Goal: Task Accomplishment & Management: Use online tool/utility

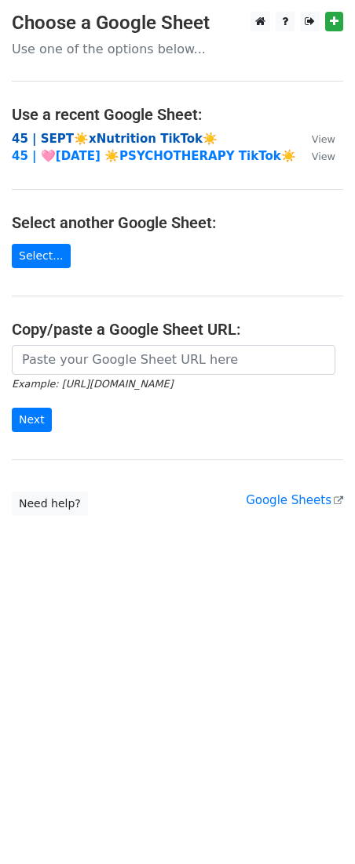
click at [104, 142] on strong "45 | SEPT☀️xNutrition TikTok☀️" at bounding box center [115, 139] width 206 height 14
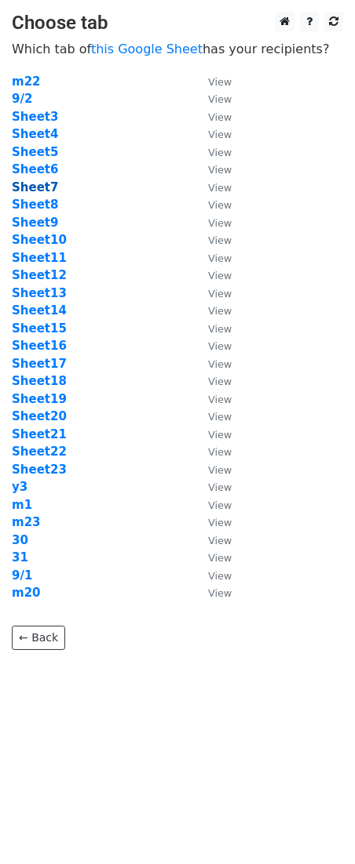
click at [39, 182] on strong "Sheet7" at bounding box center [35, 187] width 46 height 14
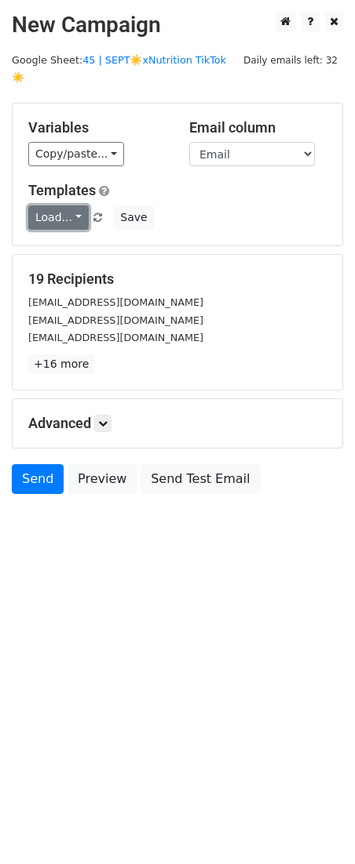
click at [67, 206] on link "Load..." at bounding box center [58, 218] width 60 height 24
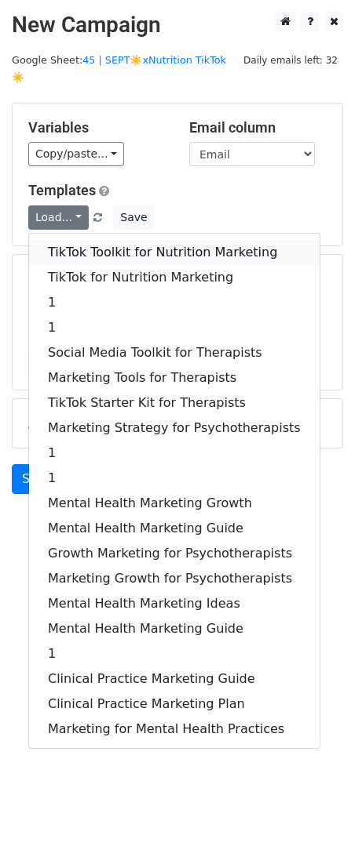
click at [104, 240] on link "TikTok Toolkit for Nutrition Marketing" at bounding box center [174, 252] width 290 height 25
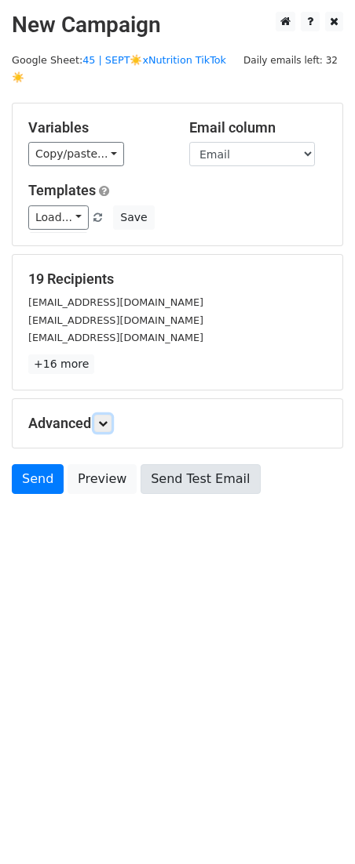
drag, startPoint x: 102, startPoint y: 401, endPoint x: 147, endPoint y: 463, distance: 76.9
click at [102, 419] on icon at bounding box center [102, 423] width 9 height 9
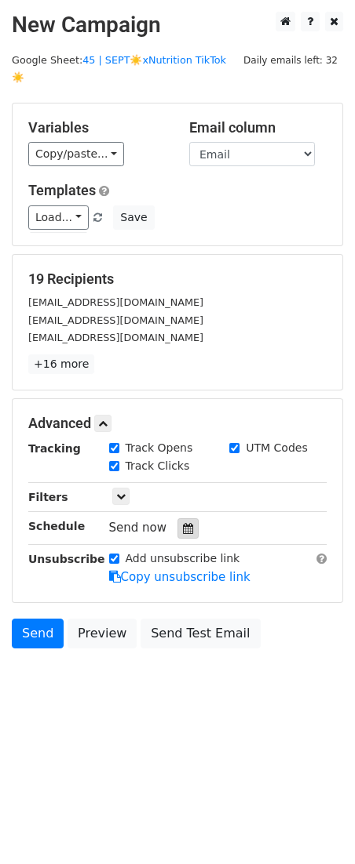
click at [183, 523] on icon at bounding box center [188, 528] width 10 height 11
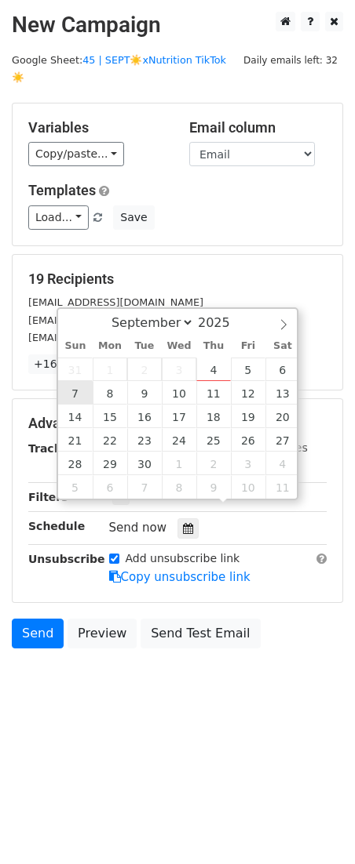
type input "2025-09-07 12:00"
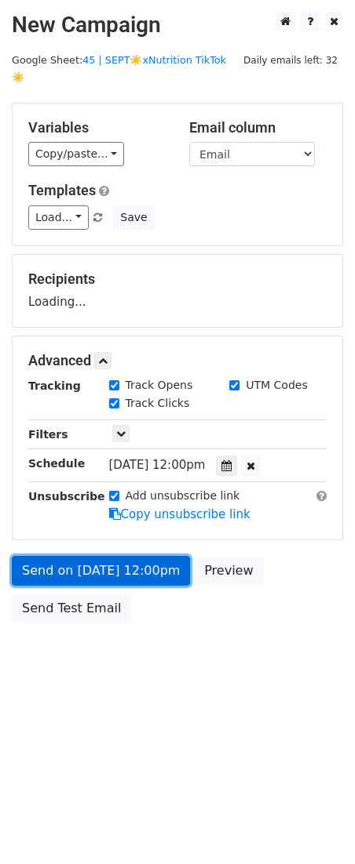
click at [116, 556] on link "Send on Sep 7 at 12:00pm" at bounding box center [101, 571] width 178 height 30
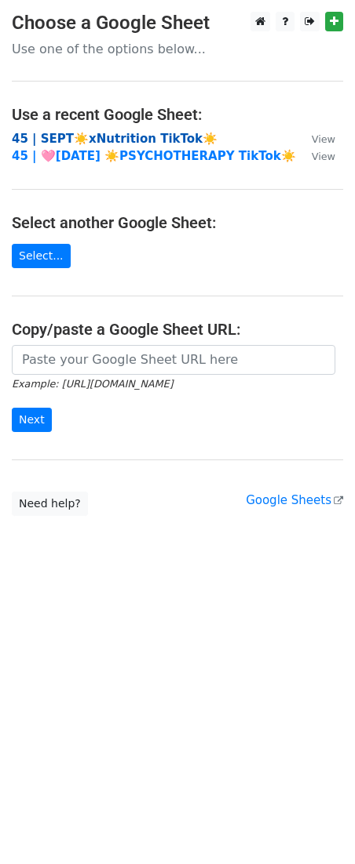
click at [111, 137] on strong "45 | SEPT☀️xNutrition TikTok☀️" at bounding box center [115, 139] width 206 height 14
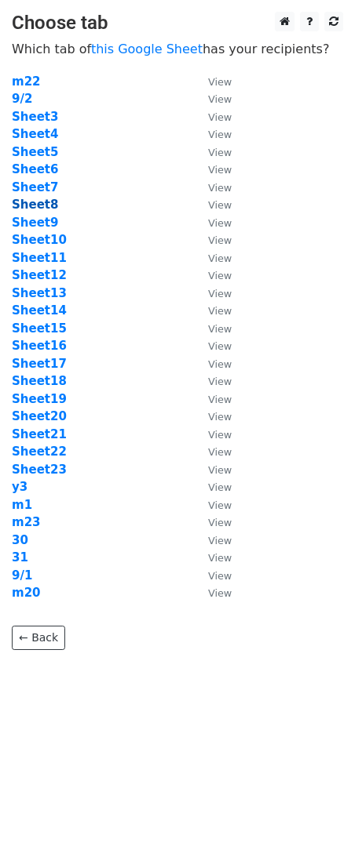
click at [35, 203] on strong "Sheet8" at bounding box center [35, 205] width 46 height 14
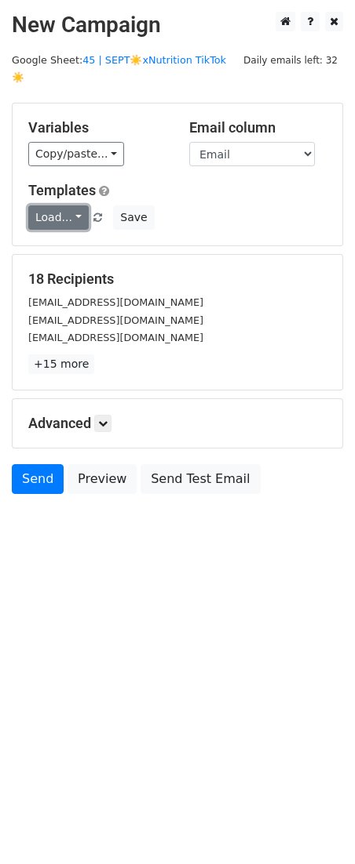
click at [48, 208] on link "Load..." at bounding box center [58, 218] width 60 height 24
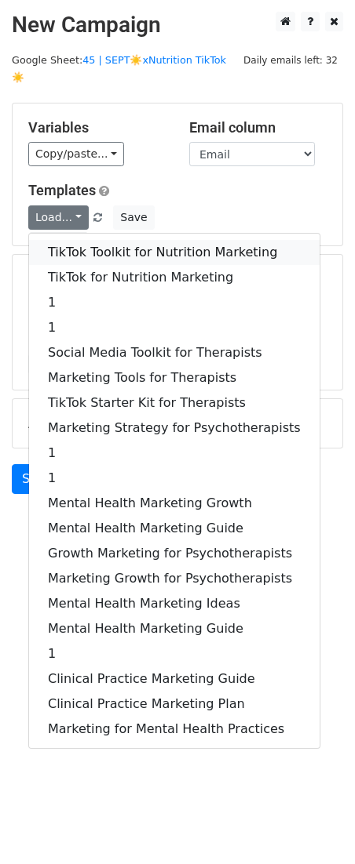
click at [78, 240] on link "TikTok Toolkit for Nutrition Marketing" at bounding box center [174, 252] width 290 height 25
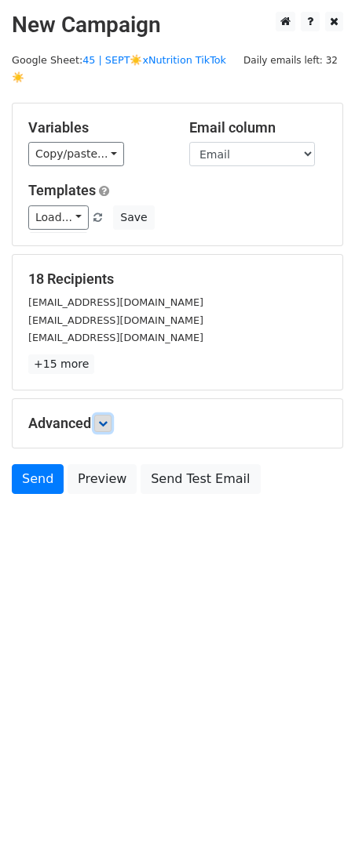
click at [107, 419] on icon at bounding box center [102, 423] width 9 height 9
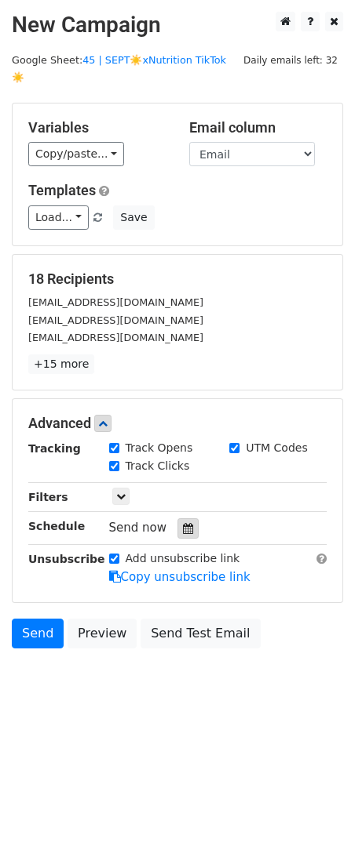
click at [183, 523] on icon at bounding box center [188, 528] width 10 height 11
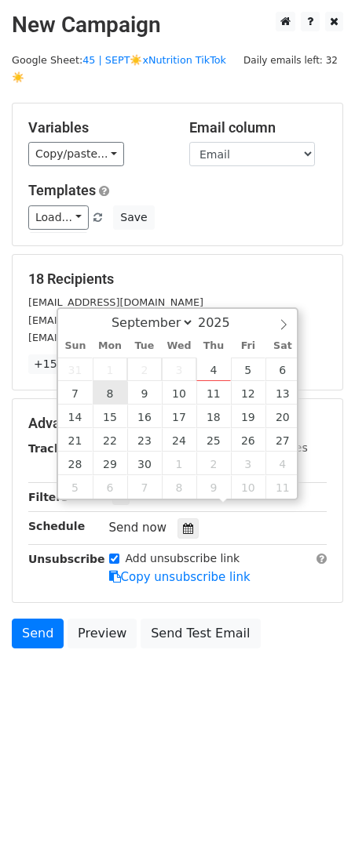
type input "2025-09-08 12:00"
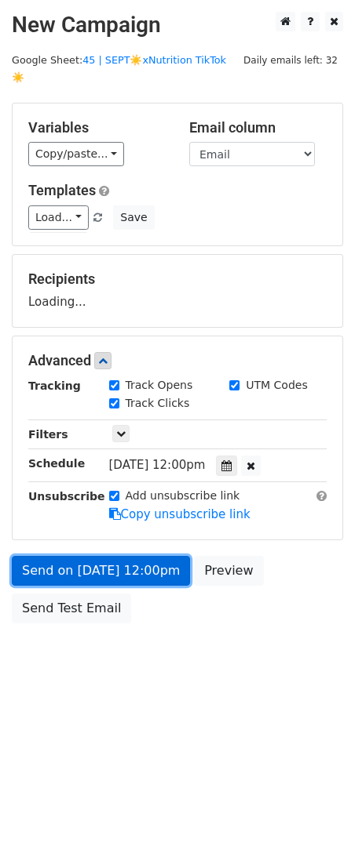
click at [88, 556] on link "Send on Sep 8 at 12:00pm" at bounding box center [101, 571] width 178 height 30
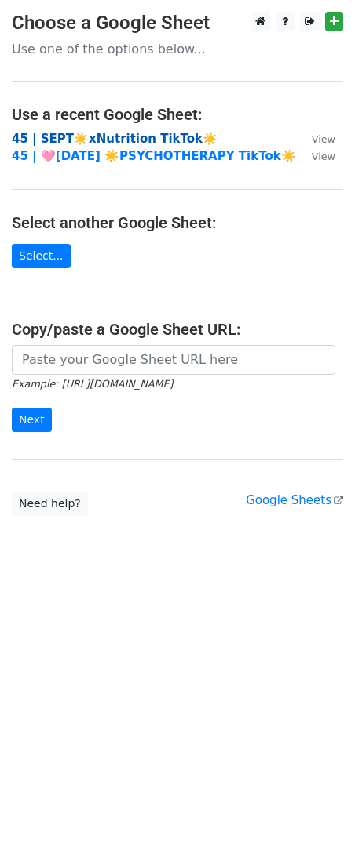
click at [97, 137] on strong "45 | SEPT☀️xNutrition TikTok☀️" at bounding box center [115, 139] width 206 height 14
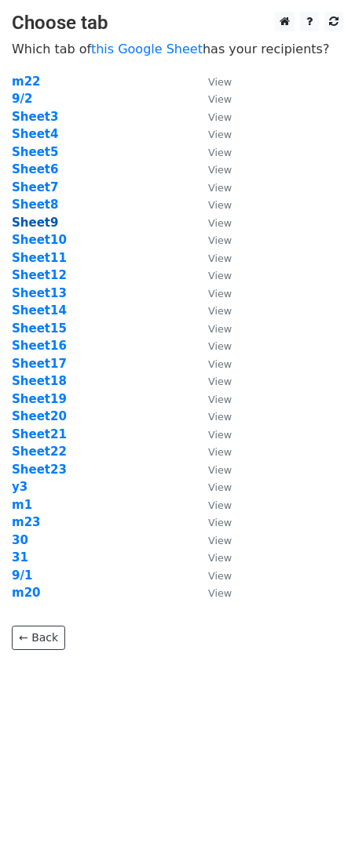
click at [42, 224] on strong "Sheet9" at bounding box center [35, 223] width 46 height 14
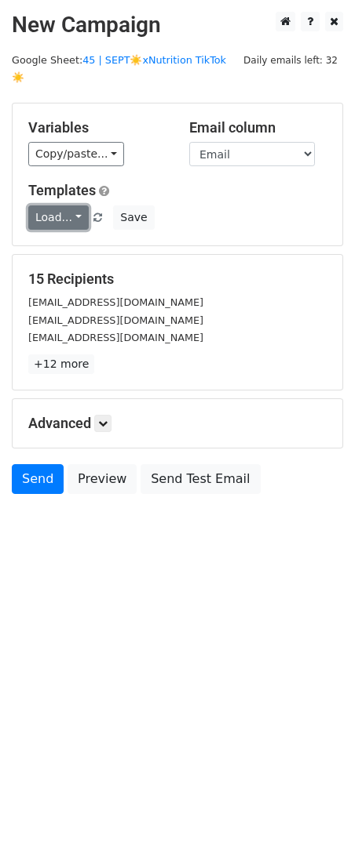
click at [63, 206] on link "Load..." at bounding box center [58, 218] width 60 height 24
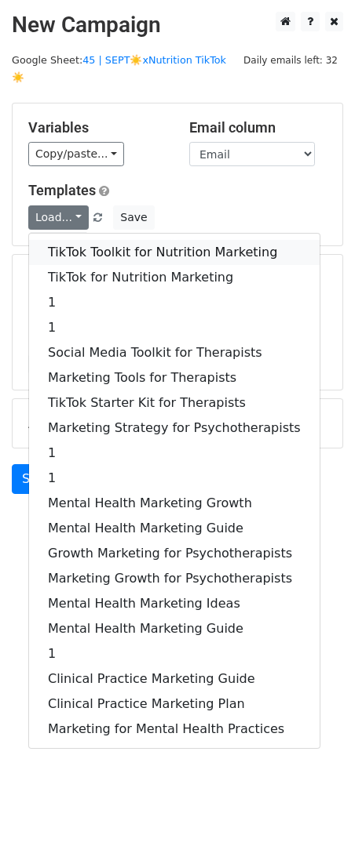
click at [71, 240] on link "TikTok Toolkit for Nutrition Marketing" at bounding box center [174, 252] width 290 height 25
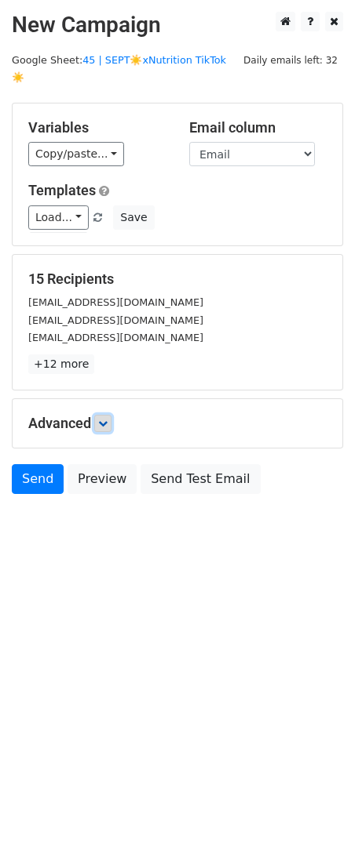
click at [103, 419] on icon at bounding box center [102, 423] width 9 height 9
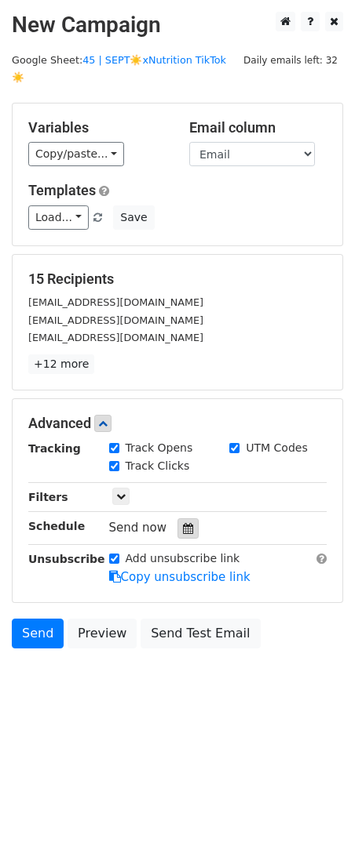
click at [187, 519] on div at bounding box center [187, 528] width 21 height 20
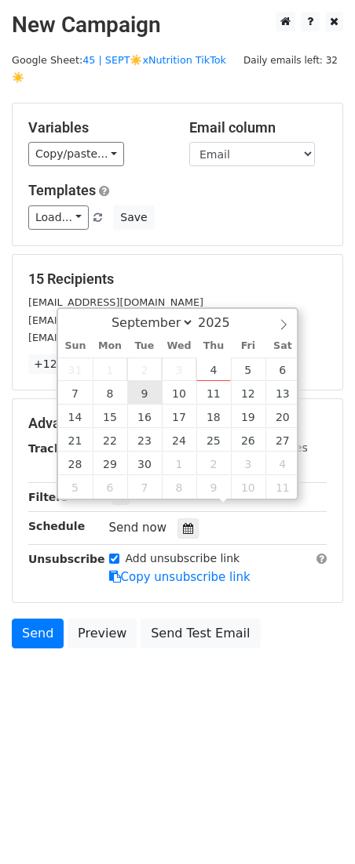
type input "2025-09-09 12:00"
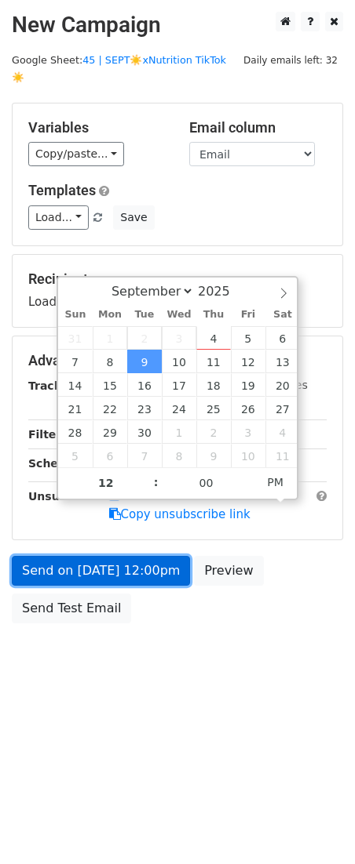
click at [96, 562] on form "Variables Copy/paste... {{Email}} Email column Email Templates Load... TikTok T…" at bounding box center [177, 367] width 331 height 529
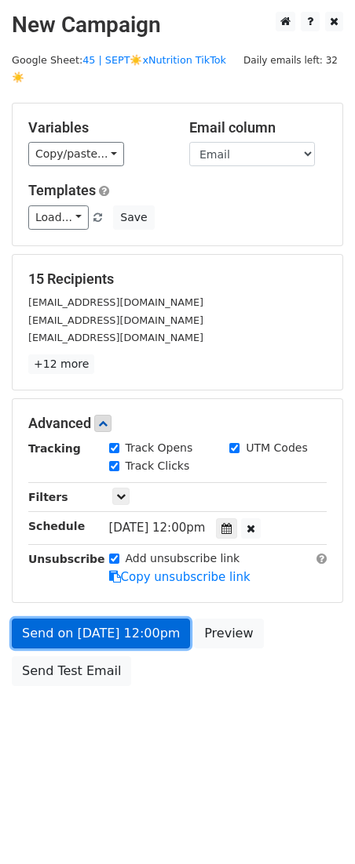
click at [42, 619] on link "Send on Sep 9 at 12:00pm" at bounding box center [101, 634] width 178 height 30
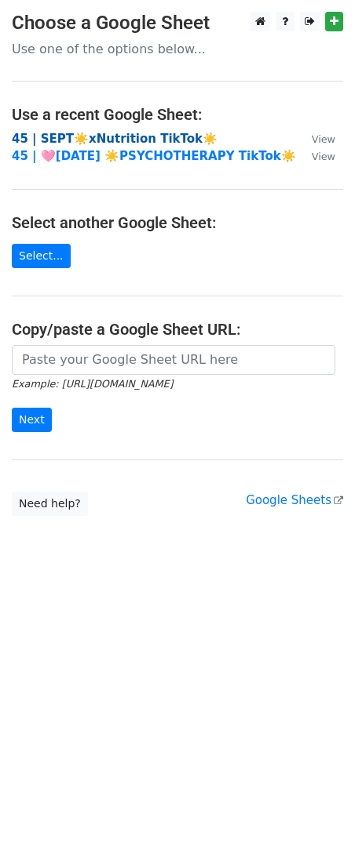
click at [114, 138] on strong "45 | SEPT☀️xNutrition TikTok☀️" at bounding box center [115, 139] width 206 height 14
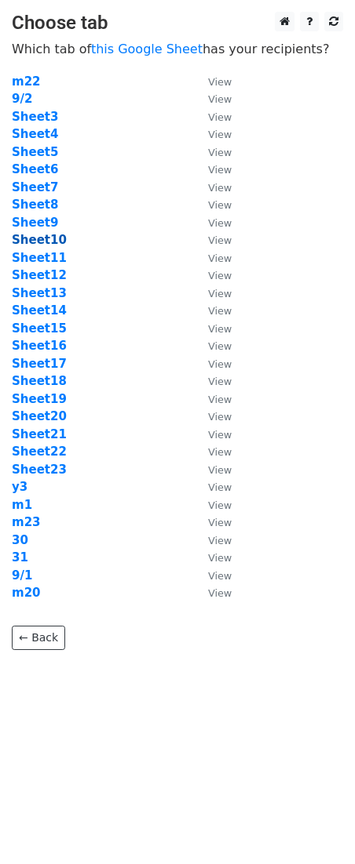
click at [49, 239] on strong "Sheet10" at bounding box center [39, 240] width 55 height 14
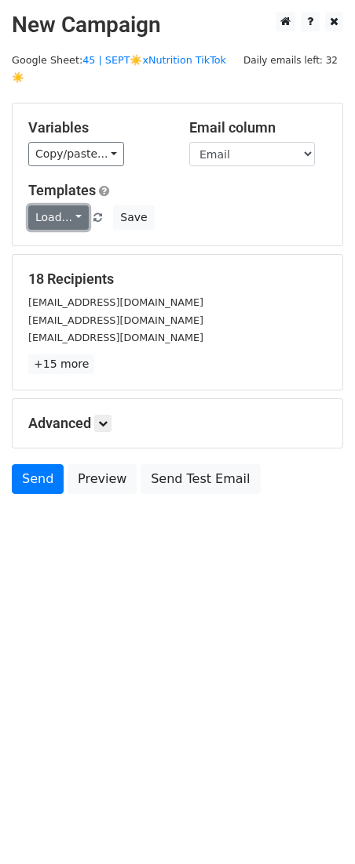
click at [54, 206] on link "Load..." at bounding box center [58, 218] width 60 height 24
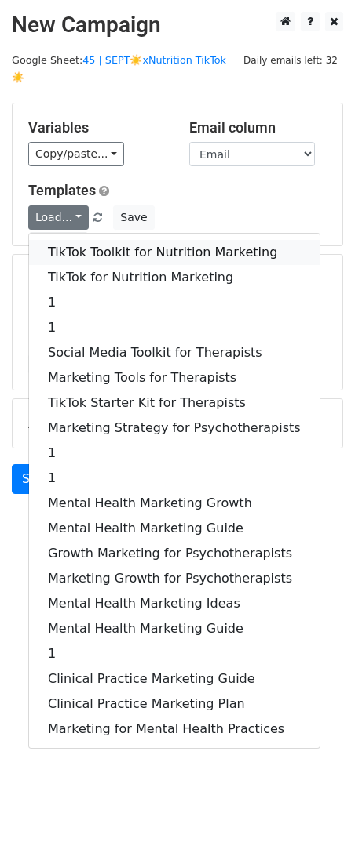
click at [71, 240] on link "TikTok Toolkit for Nutrition Marketing" at bounding box center [174, 252] width 290 height 25
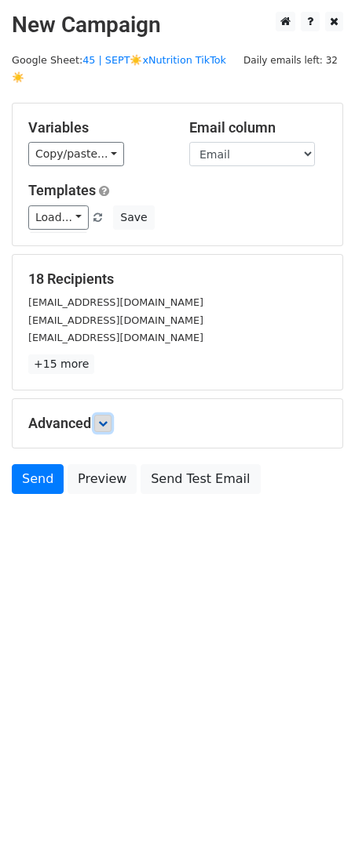
click at [100, 415] on link at bounding box center [102, 423] width 17 height 17
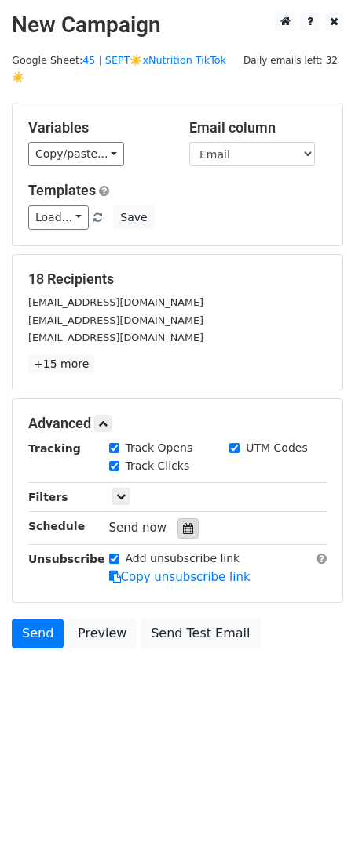
click at [189, 518] on div at bounding box center [187, 528] width 21 height 20
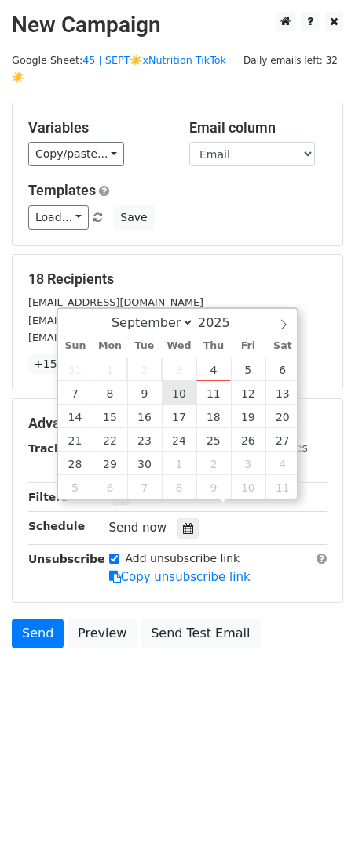
type input "2025-09-10 12:00"
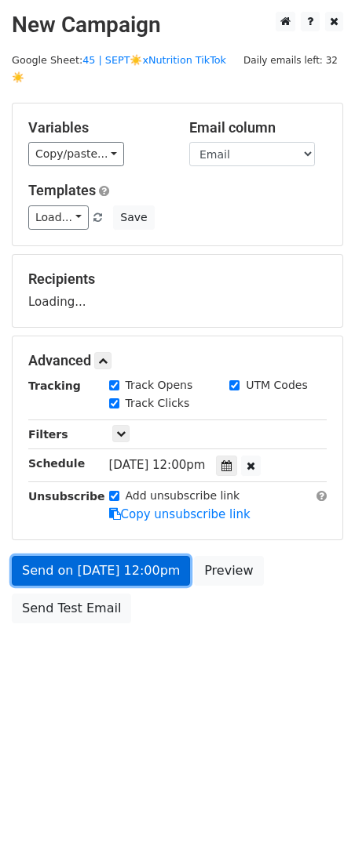
click at [125, 556] on link "Send on Sep 10 at 12:00pm" at bounding box center [101, 571] width 178 height 30
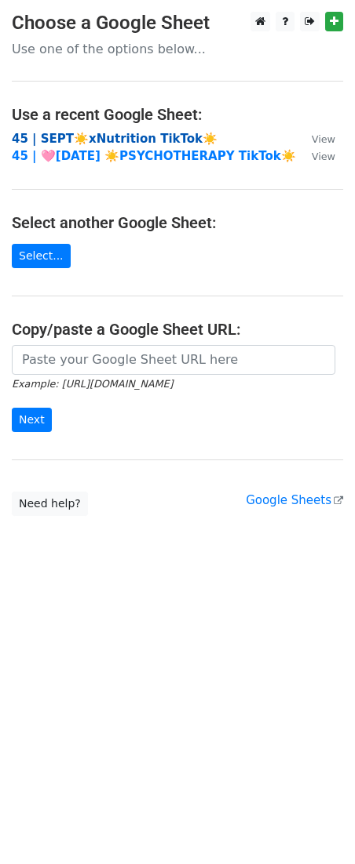
click at [112, 141] on strong "45 | SEPT☀️xNutrition TikTok☀️" at bounding box center [115, 139] width 206 height 14
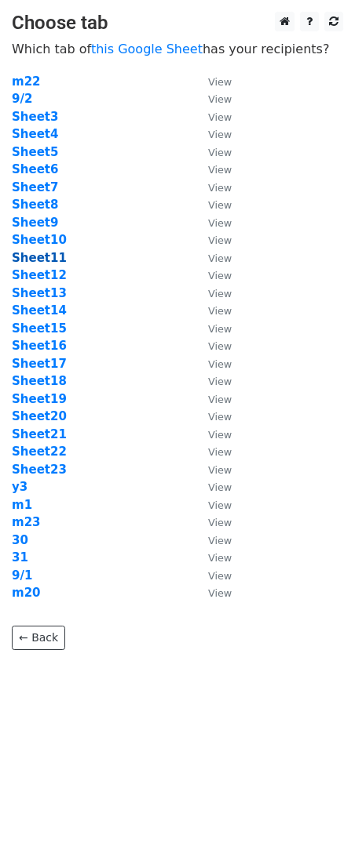
click at [44, 257] on strong "Sheet11" at bounding box center [39, 258] width 55 height 14
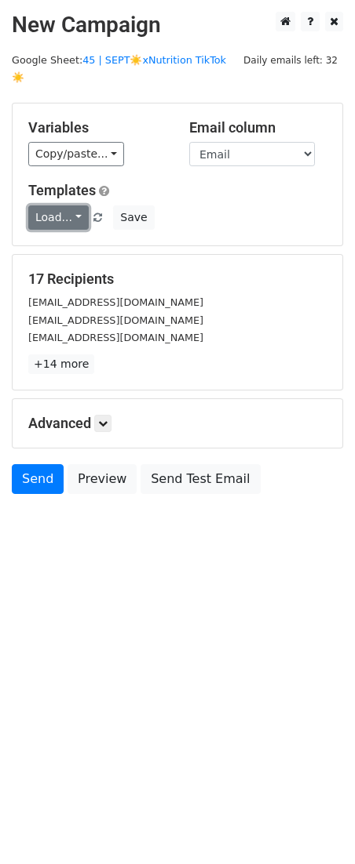
click at [55, 206] on link "Load..." at bounding box center [58, 218] width 60 height 24
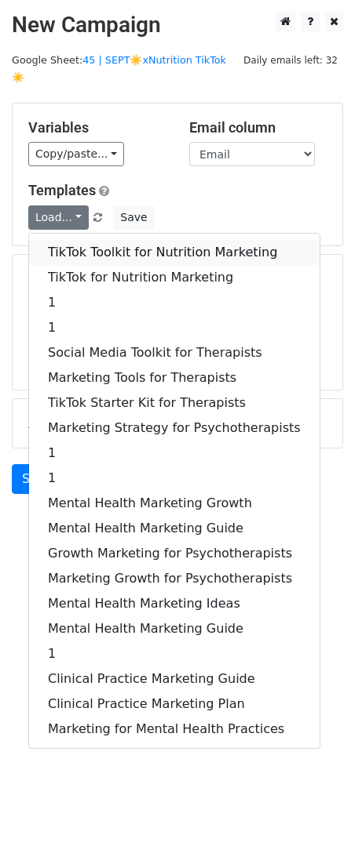
click at [70, 240] on link "TikTok Toolkit for Nutrition Marketing" at bounding box center [174, 252] width 290 height 25
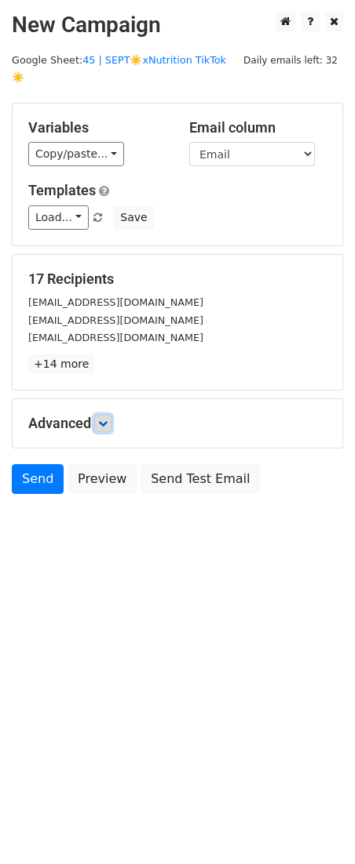
click at [111, 415] on link at bounding box center [102, 423] width 17 height 17
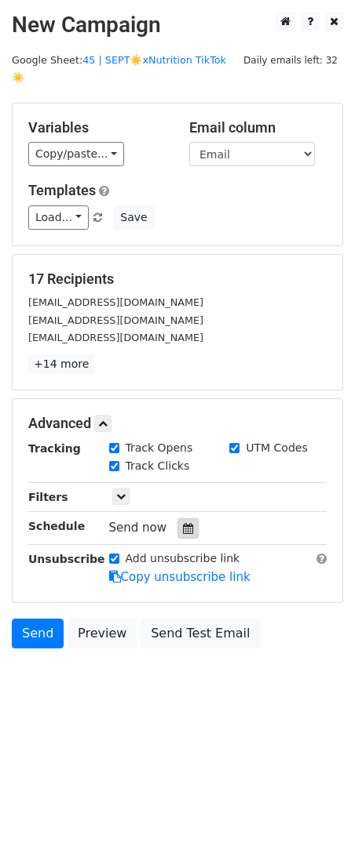
click at [184, 523] on icon at bounding box center [188, 528] width 10 height 11
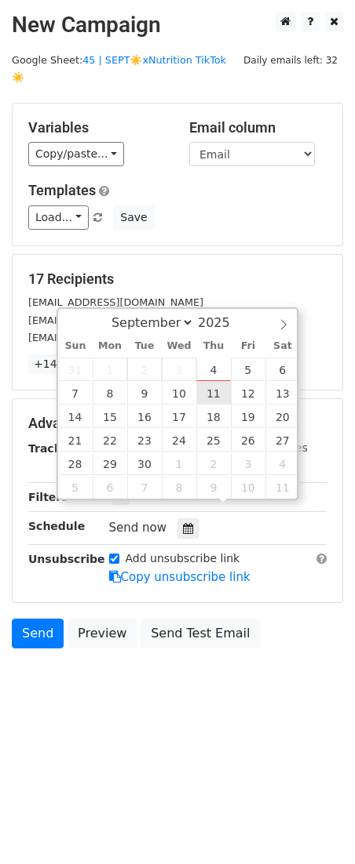
type input "2025-09-11 12:00"
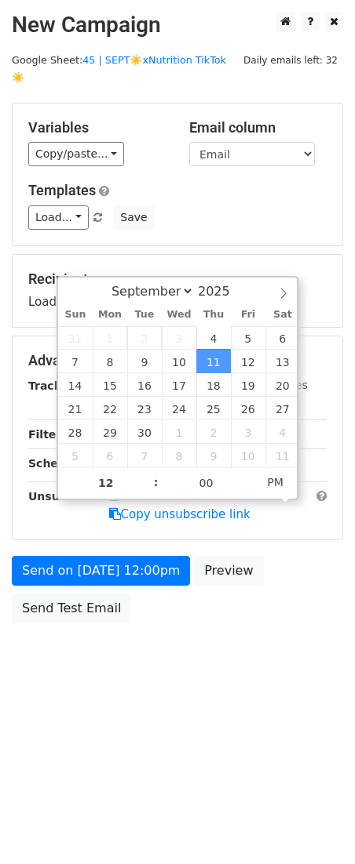
click at [118, 573] on div "Send on Sep 11 at 12:00pm Preview Send Test Email" at bounding box center [177, 593] width 355 height 75
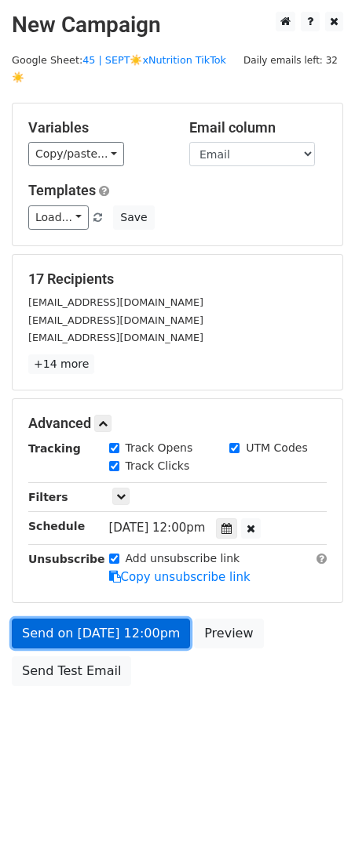
click at [129, 559] on form "Variables Copy/paste... {{Email}} Email column Email Templates Load... TikTok T…" at bounding box center [177, 398] width 331 height 591
click at [62, 619] on link "Send on Sep 11 at 12:00pm" at bounding box center [101, 634] width 178 height 30
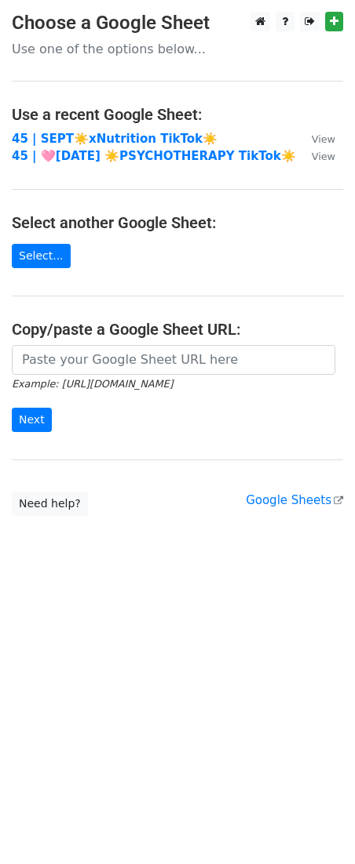
click at [115, 129] on main "Choose a Google Sheet Use one of the options below... Use a recent Google Sheet…" at bounding box center [177, 264] width 355 height 504
click at [115, 135] on strong "45 | SEPT☀️xNutrition TikTok☀️" at bounding box center [115, 139] width 206 height 14
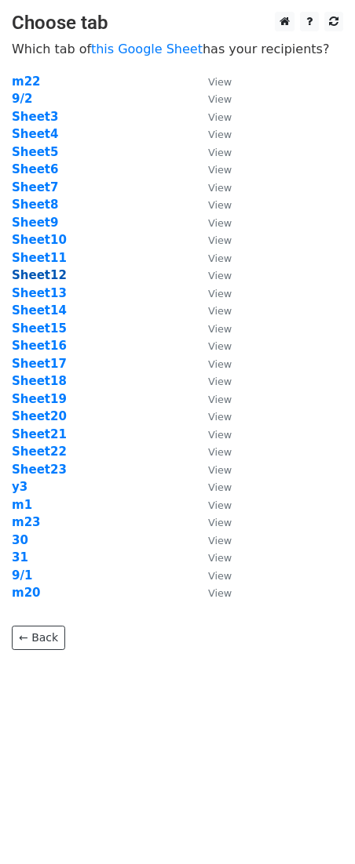
click at [32, 275] on strong "Sheet12" at bounding box center [39, 275] width 55 height 14
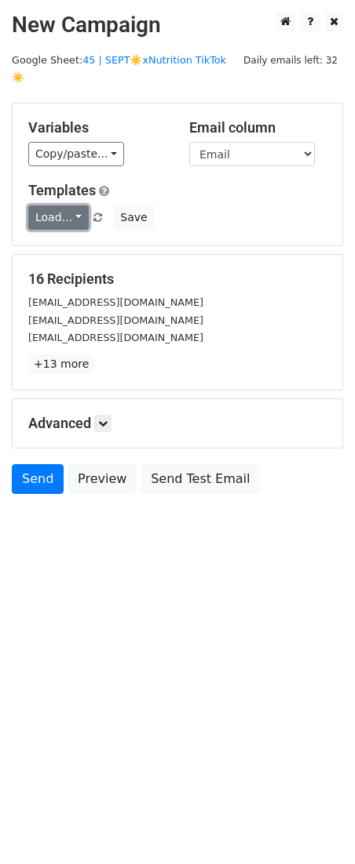
click at [65, 207] on link "Load..." at bounding box center [58, 218] width 60 height 24
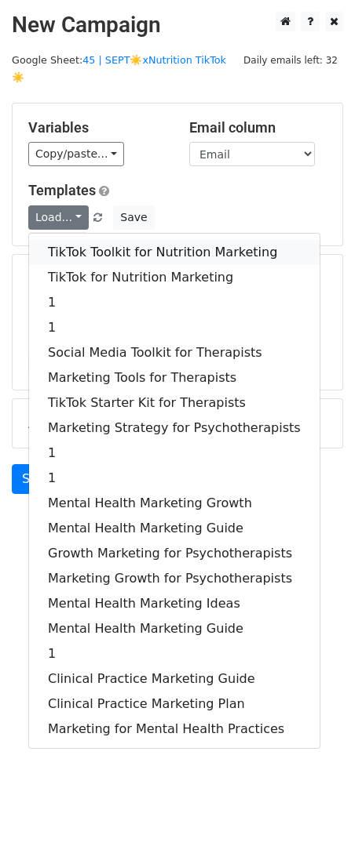
click at [67, 240] on link "TikTok Toolkit for Nutrition Marketing" at bounding box center [174, 252] width 290 height 25
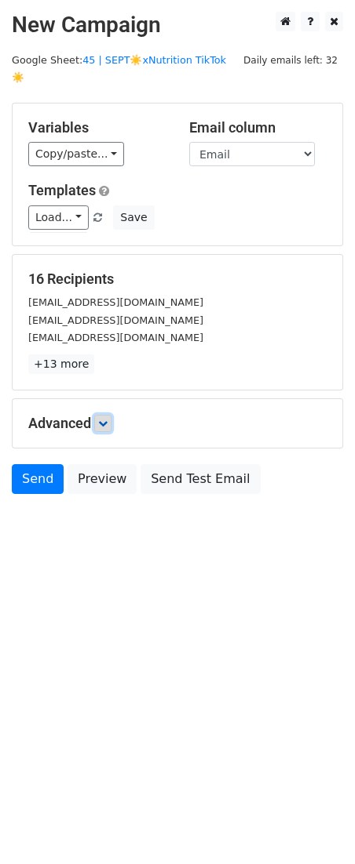
click at [103, 419] on icon at bounding box center [102, 423] width 9 height 9
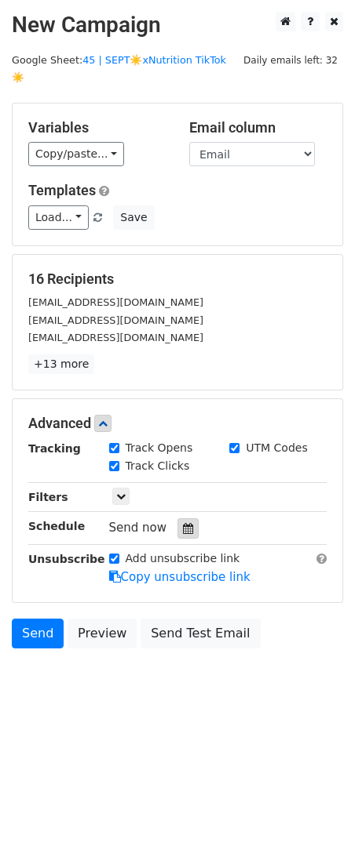
click at [183, 523] on icon at bounding box center [188, 528] width 10 height 11
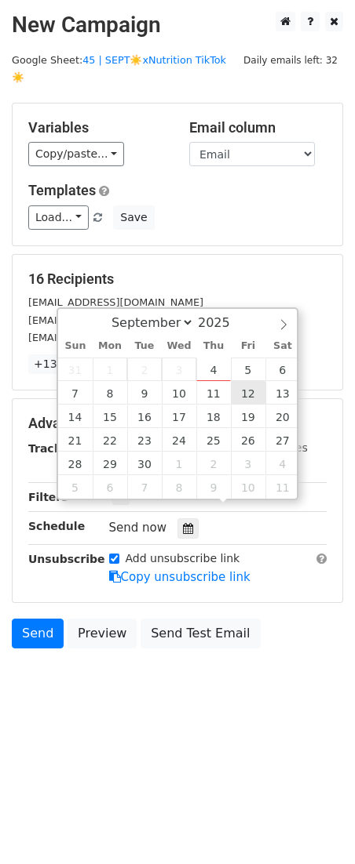
type input "2025-09-12 12:00"
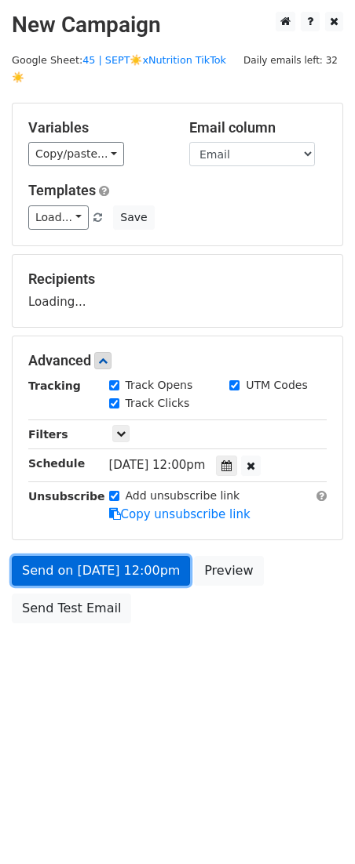
click at [142, 565] on link "Send on Sep 12 at 12:00pm" at bounding box center [101, 571] width 178 height 30
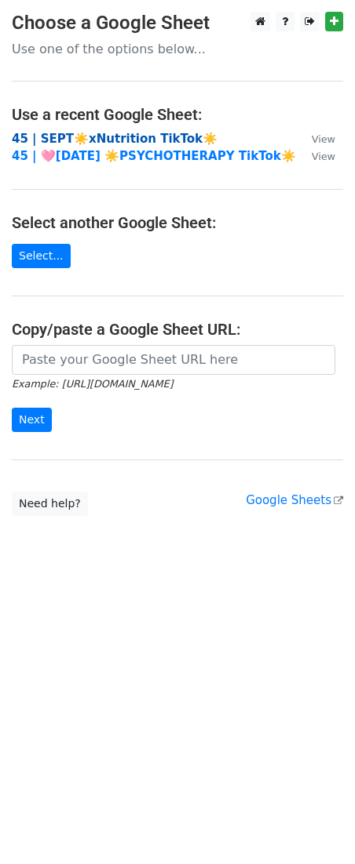
click at [117, 138] on strong "45 | SEPT☀️xNutrition TikTok☀️" at bounding box center [115, 139] width 206 height 14
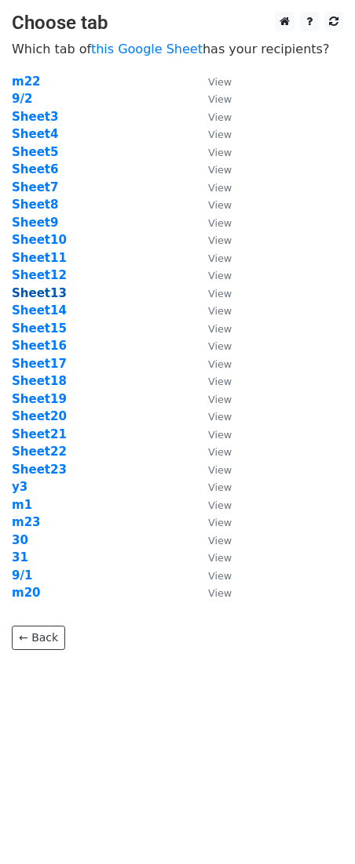
click at [48, 293] on strong "Sheet13" at bounding box center [39, 293] width 55 height 14
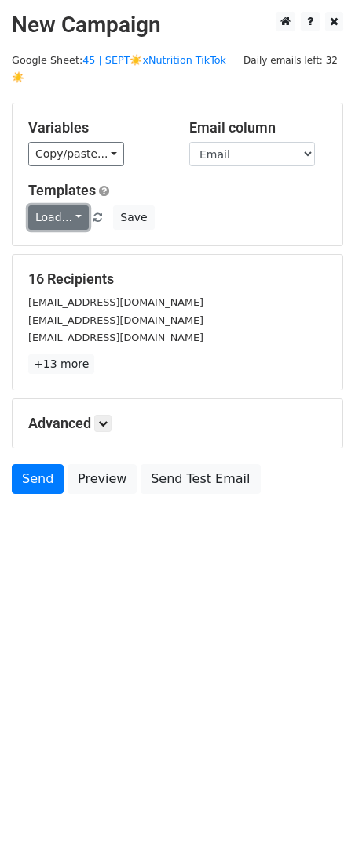
click at [61, 206] on link "Load..." at bounding box center [58, 218] width 60 height 24
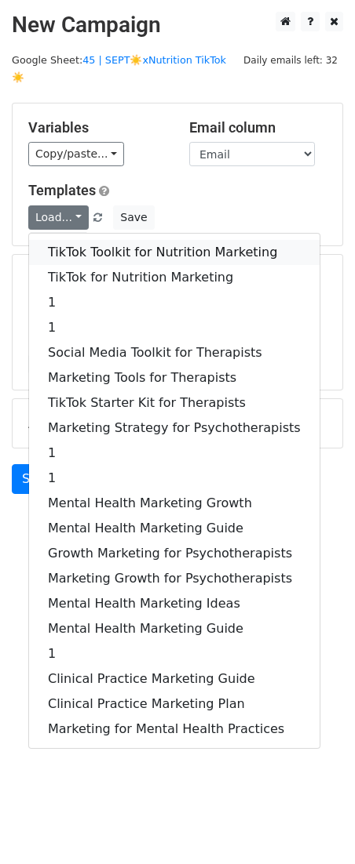
click at [61, 240] on link "TikTok Toolkit for Nutrition Marketing" at bounding box center [174, 252] width 290 height 25
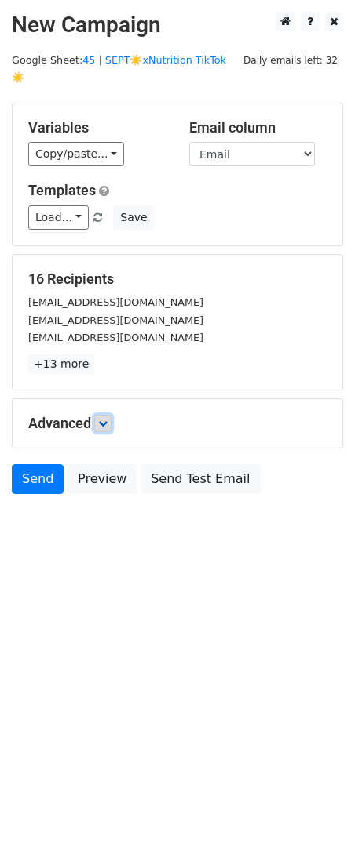
click at [107, 419] on icon at bounding box center [102, 423] width 9 height 9
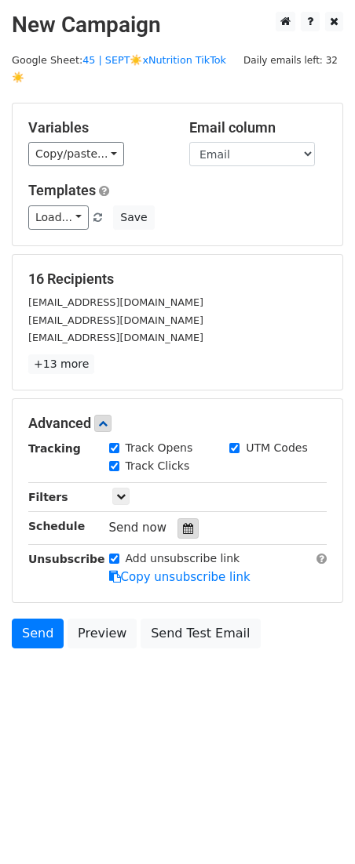
click at [183, 523] on icon at bounding box center [188, 528] width 10 height 11
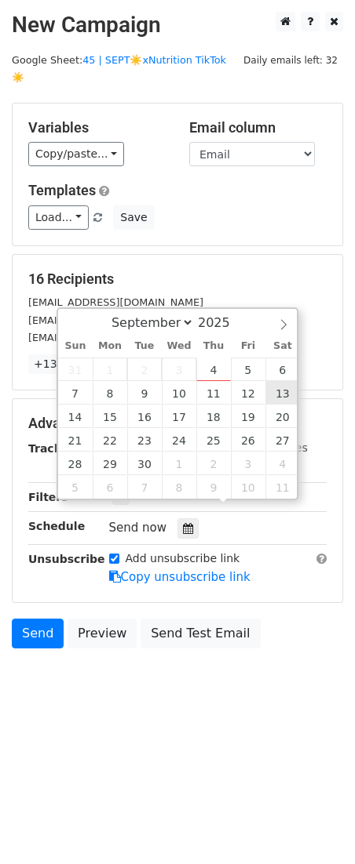
type input "[DATE] 12:00"
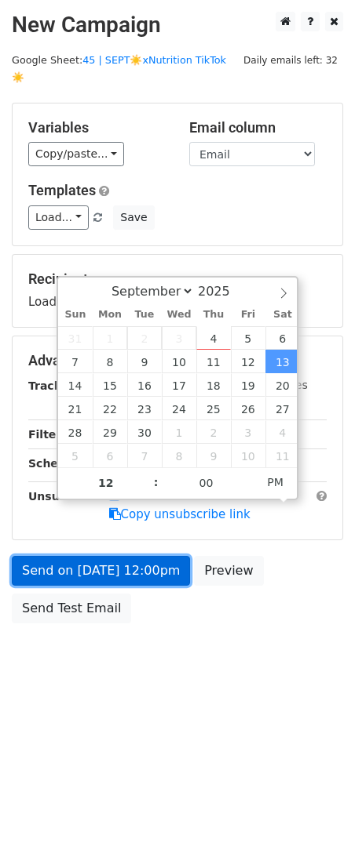
click at [134, 556] on link "Send on [DATE] 12:00pm" at bounding box center [101, 571] width 178 height 30
